Goal: Check status

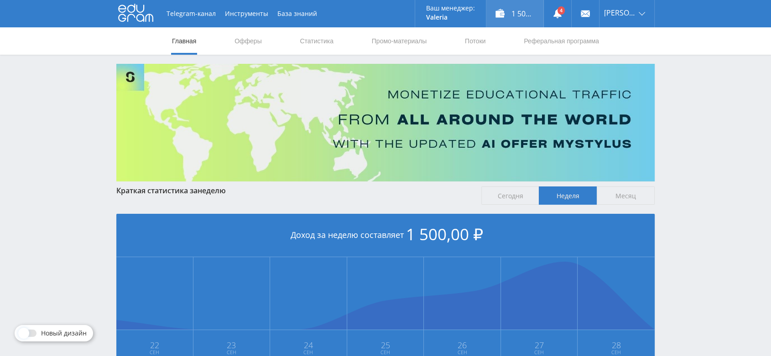
click at [527, 14] on div "1 500,00 ₽" at bounding box center [514, 13] width 57 height 27
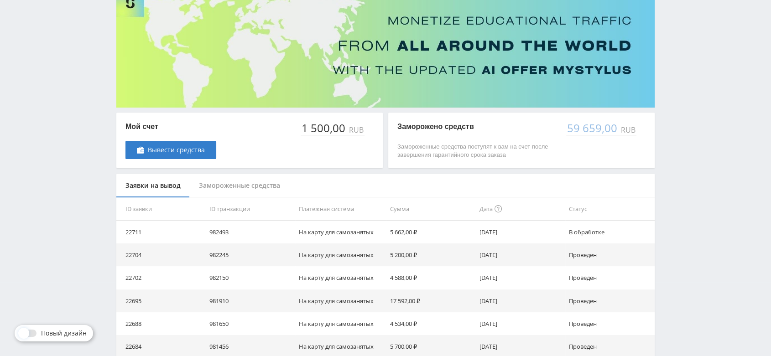
scroll to position [127, 0]
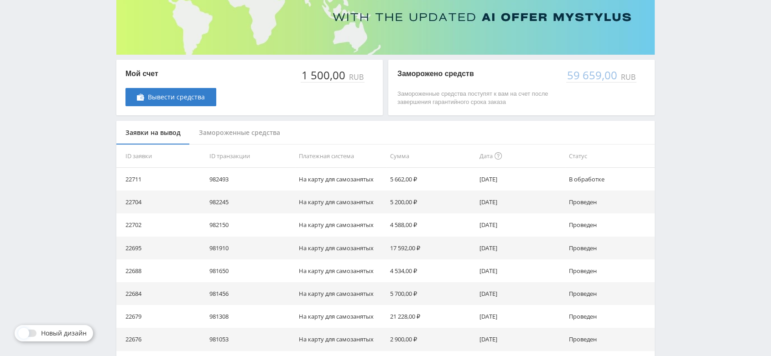
click at [260, 130] on div "Замороженные средства" at bounding box center [239, 133] width 99 height 24
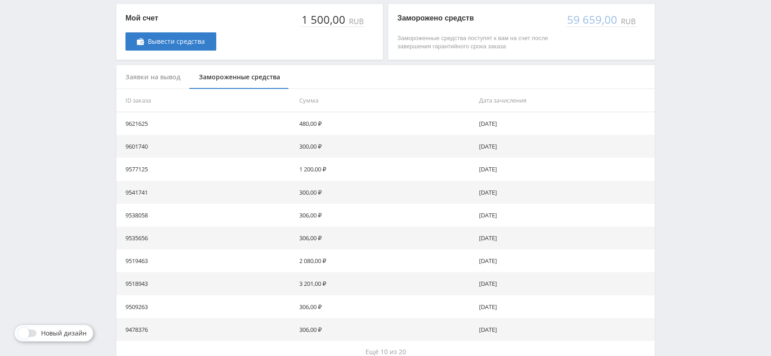
scroll to position [234, 0]
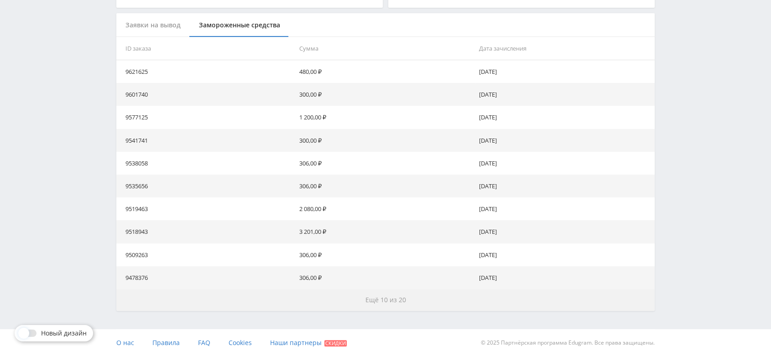
click at [398, 305] on button "Ещё 10 из 20" at bounding box center [385, 300] width 538 height 22
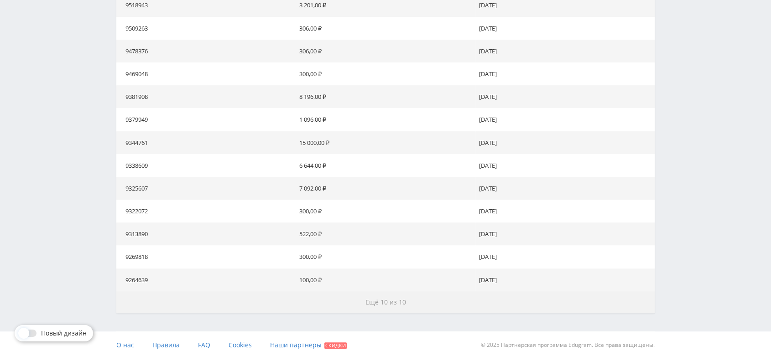
scroll to position [463, 0]
click at [390, 301] on span "Ещё 10 из 10" at bounding box center [385, 300] width 41 height 9
click at [372, 301] on span "Ещё 10 из 10" at bounding box center [385, 300] width 41 height 9
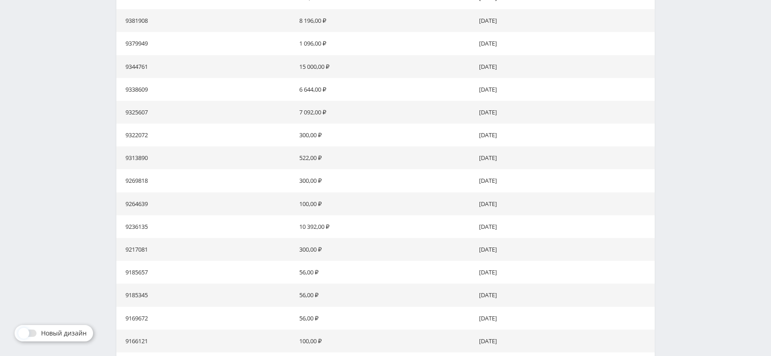
scroll to position [540, 0]
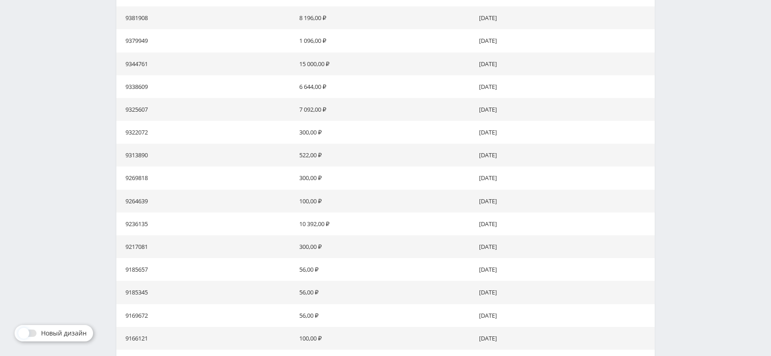
click at [362, 222] on td "10 392,00 ₽" at bounding box center [385, 224] width 179 height 23
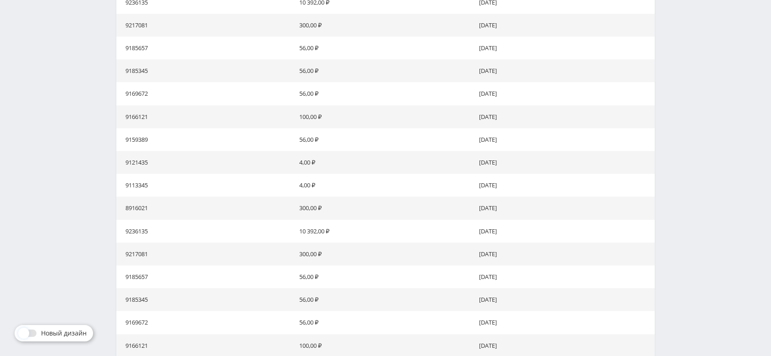
scroll to position [1128, 0]
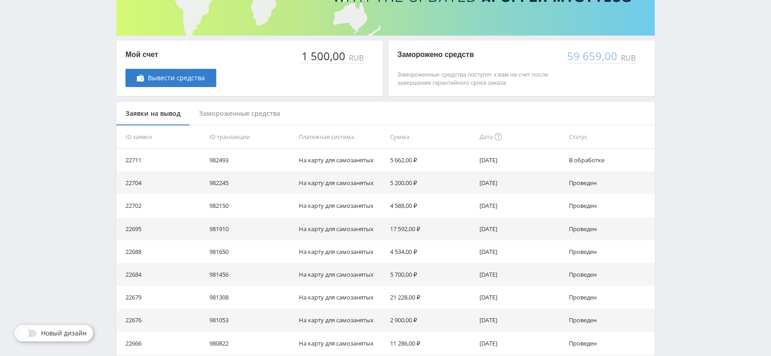
scroll to position [150, 0]
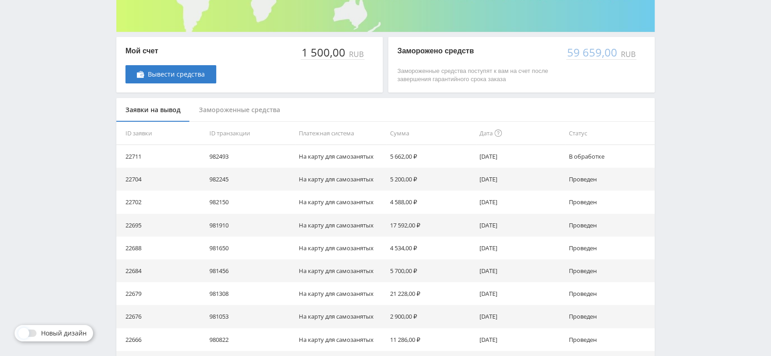
click at [251, 113] on div "Замороженные средства" at bounding box center [239, 110] width 99 height 24
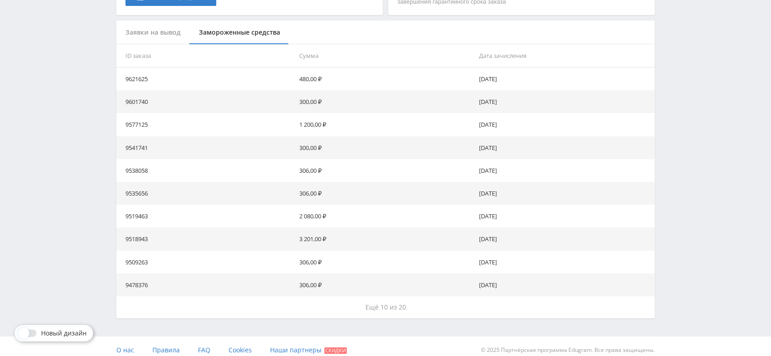
scroll to position [234, 0]
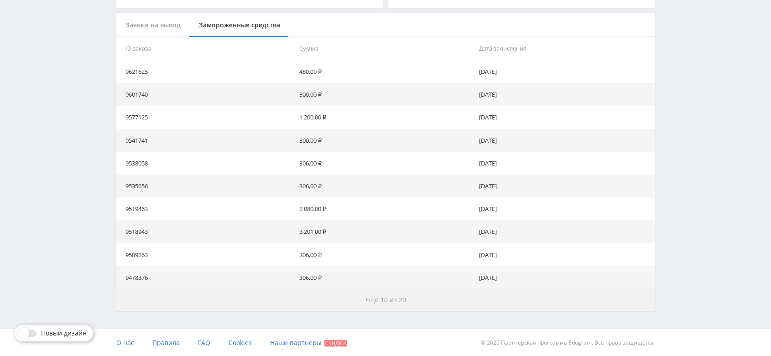
click at [394, 297] on span "Ещё 10 из 20" at bounding box center [385, 300] width 41 height 9
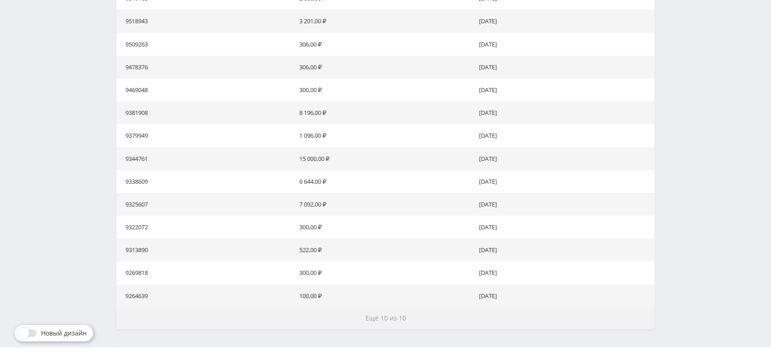
scroll to position [463, 0]
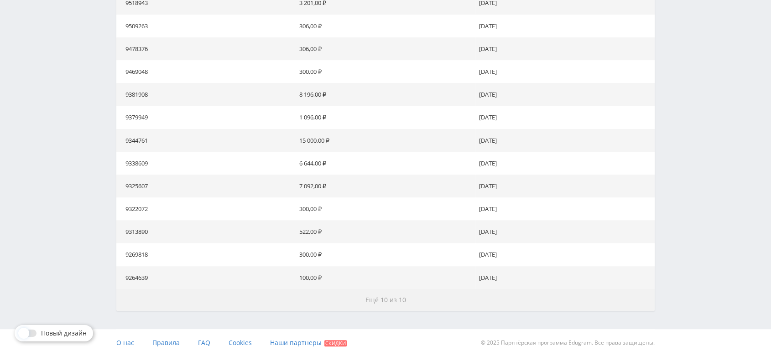
click at [394, 297] on span "Ещё 10 из 10" at bounding box center [385, 300] width 41 height 9
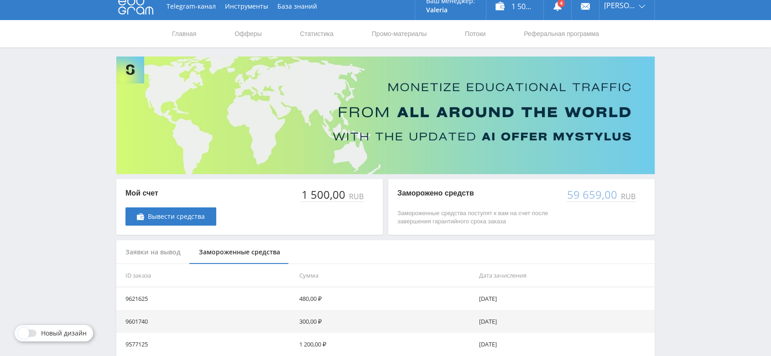
scroll to position [0, 0]
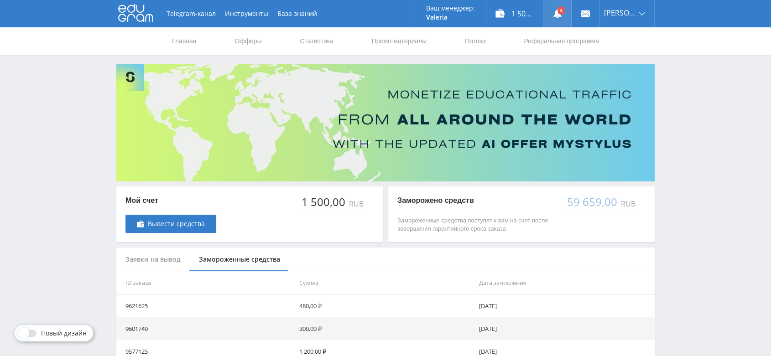
click at [564, 8] on link at bounding box center [557, 13] width 27 height 27
